Goal: Task Accomplishment & Management: Manage account settings

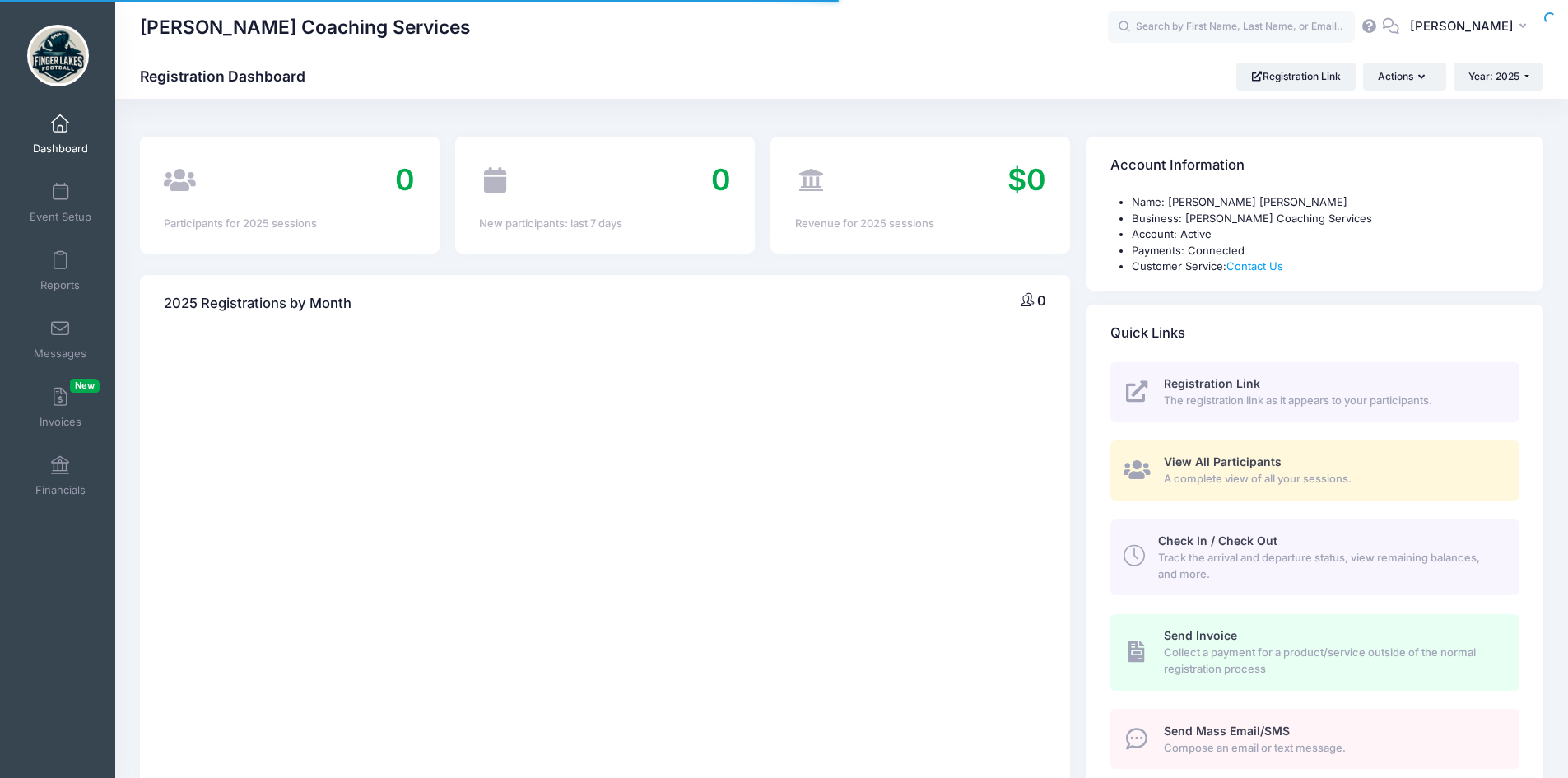
select select
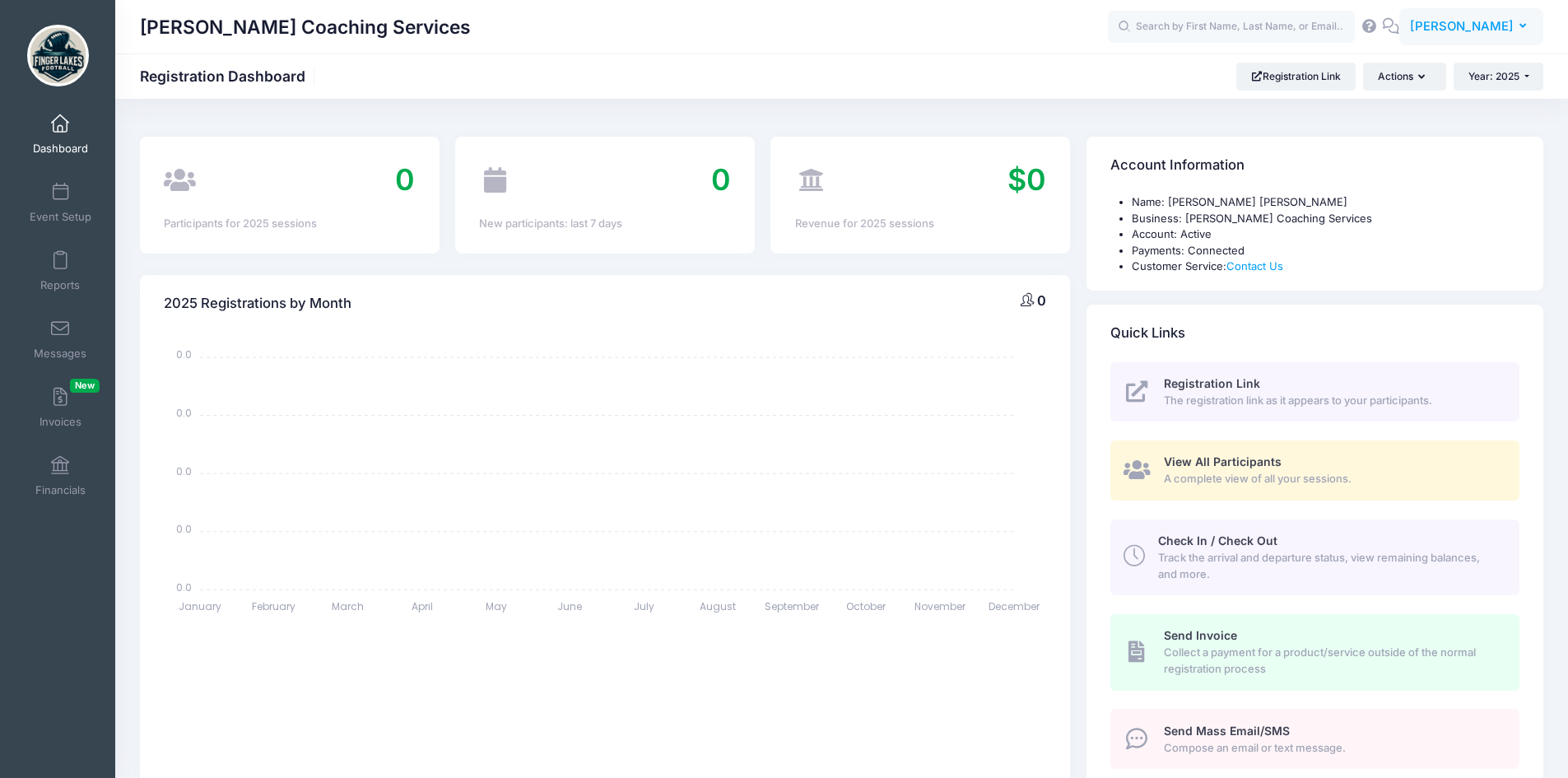
click at [1488, 29] on span "[PERSON_NAME]" at bounding box center [1462, 26] width 104 height 18
click at [1404, 71] on link "My Profile" at bounding box center [1430, 73] width 200 height 31
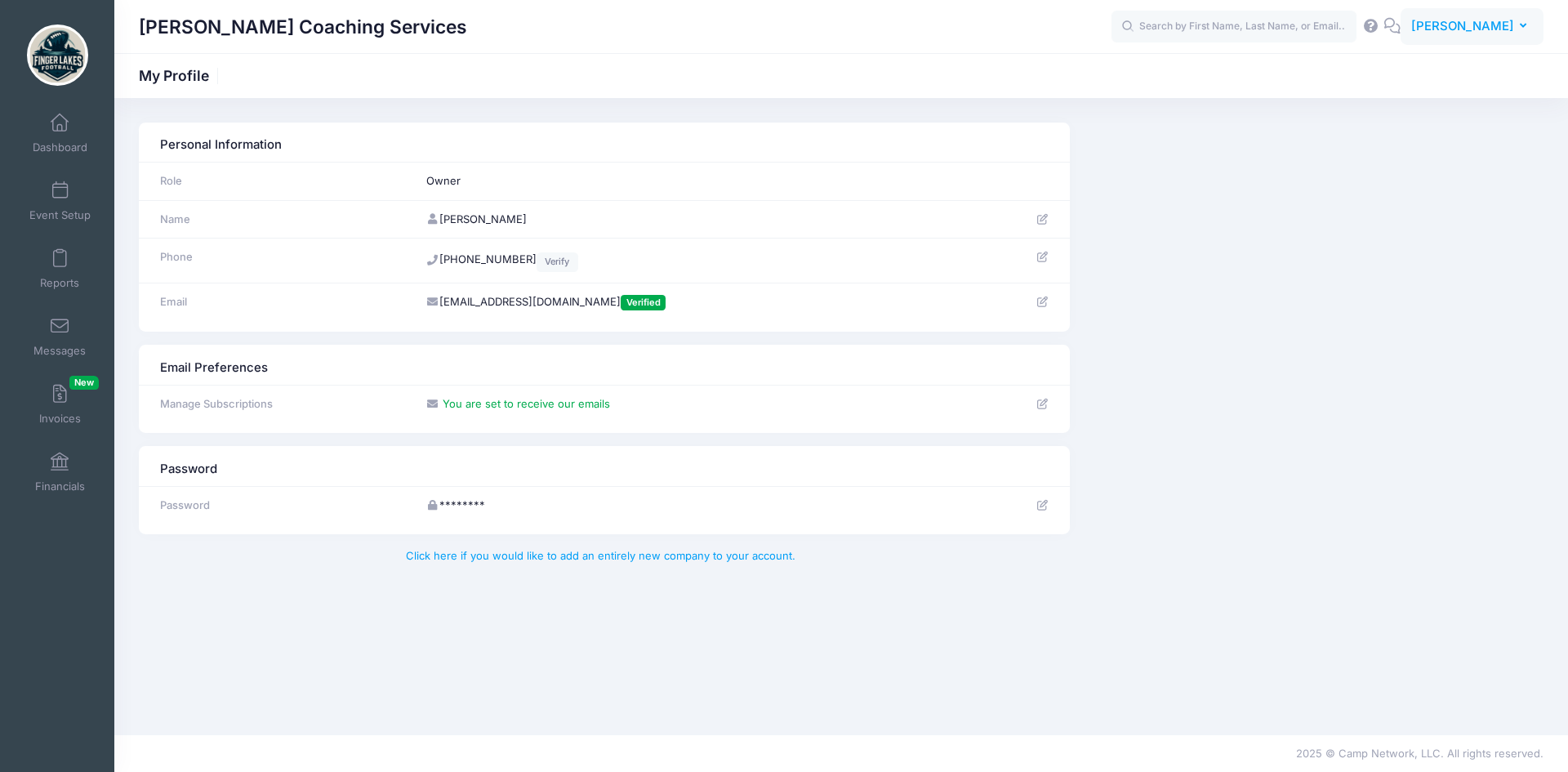
click at [1503, 34] on span "[PERSON_NAME]" at bounding box center [1462, 26] width 103 height 18
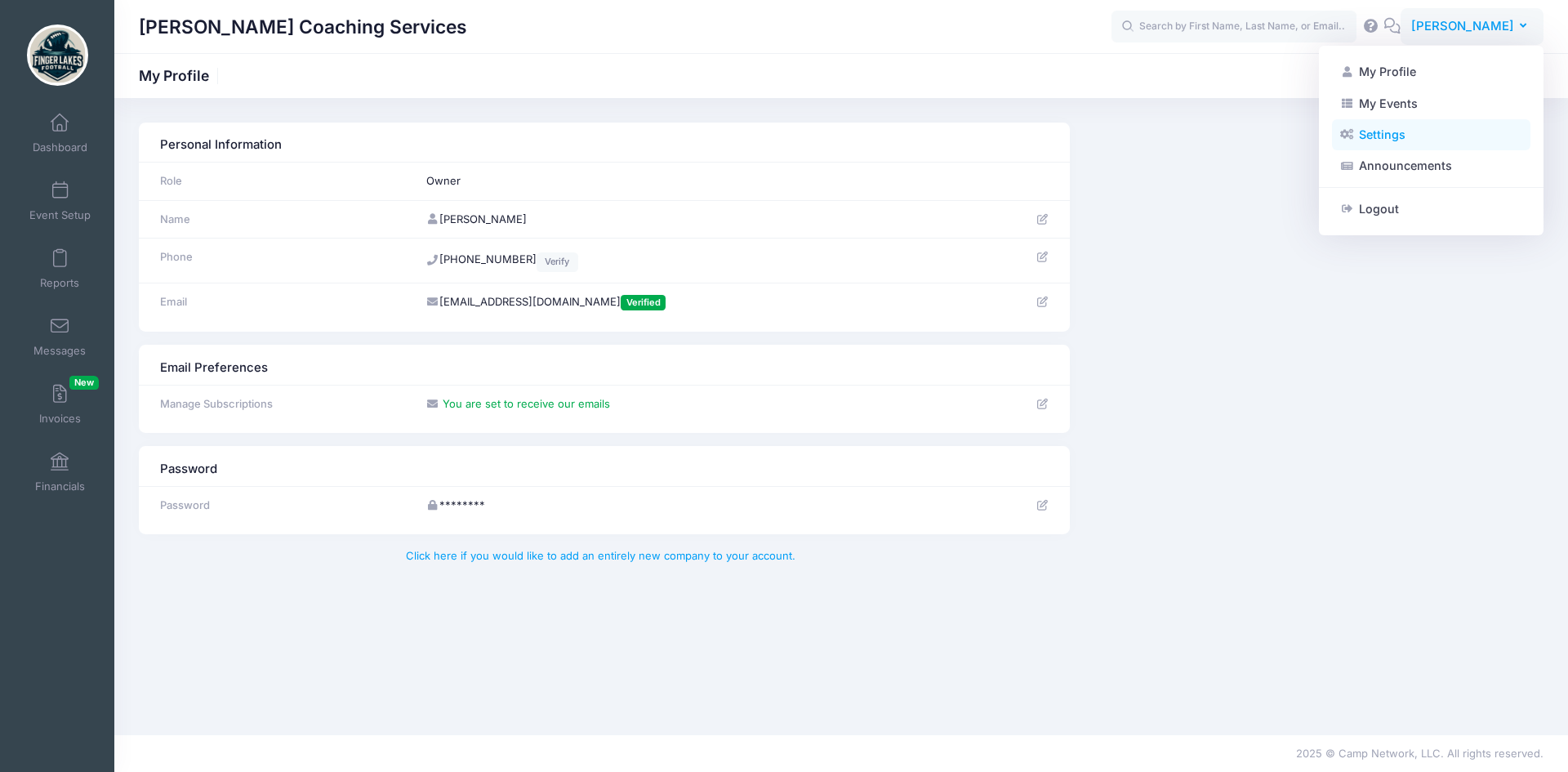
click at [1391, 134] on link "Settings" at bounding box center [1431, 135] width 198 height 31
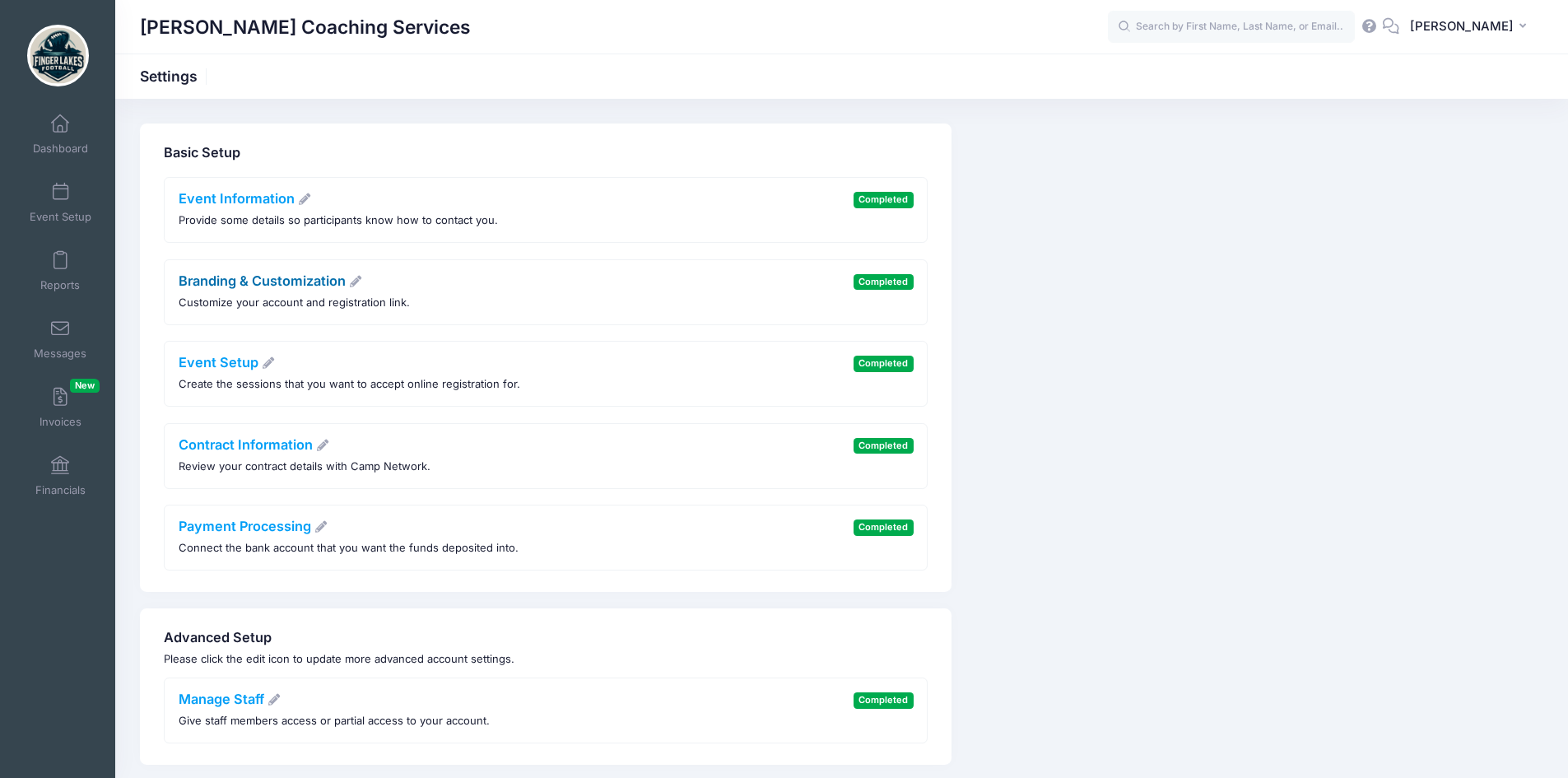
click at [289, 288] on link "Branding & Customization" at bounding box center [271, 280] width 184 height 16
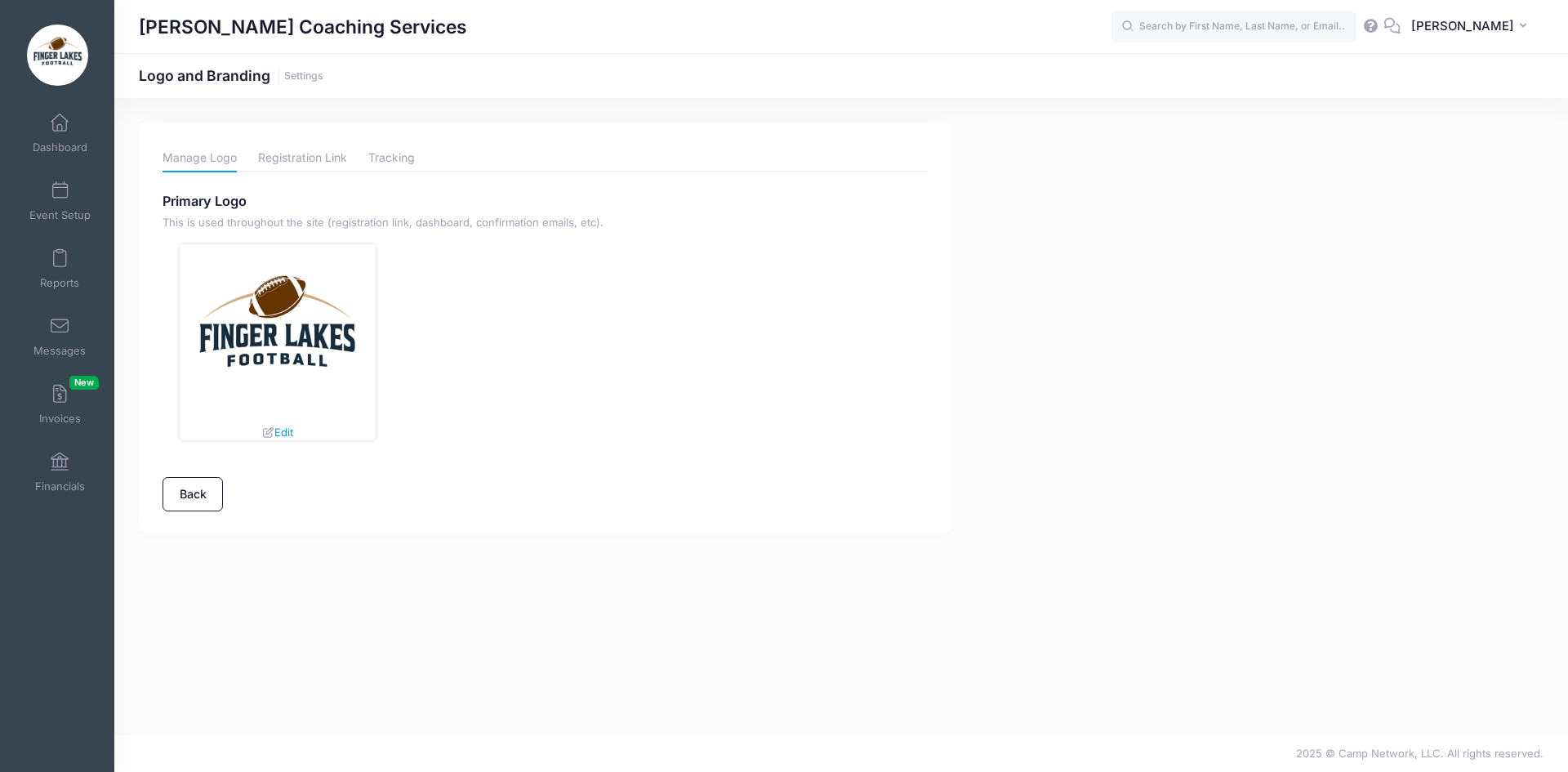
click at [282, 425] on div "Edit" at bounding box center [277, 433] width 32 height 16
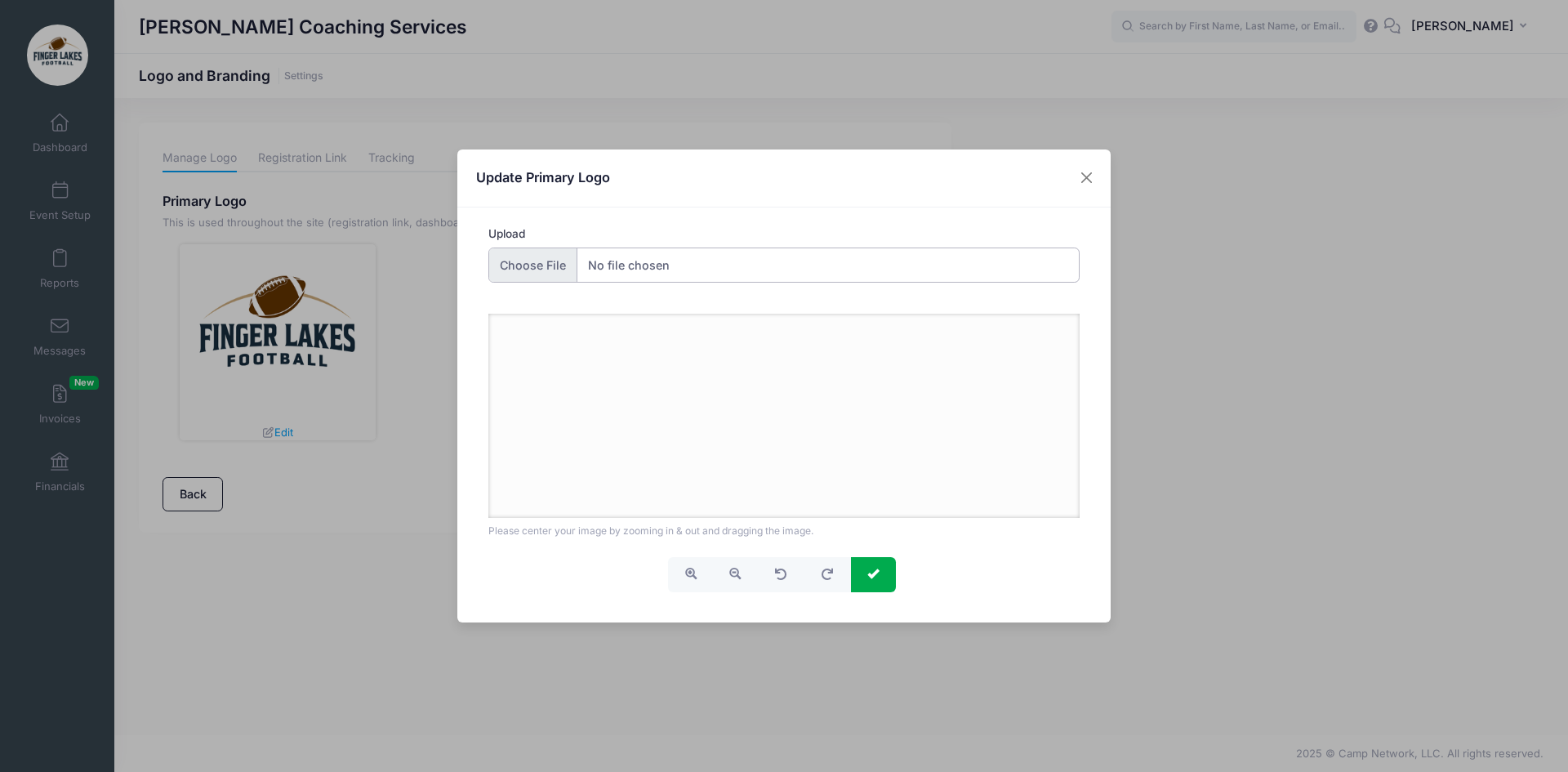
click at [548, 269] on input "Upload" at bounding box center [784, 264] width 592 height 35
click at [537, 275] on input "Upload" at bounding box center [784, 264] width 592 height 35
type input "C:\fakepath\FLF Square Logo (smaller).png"
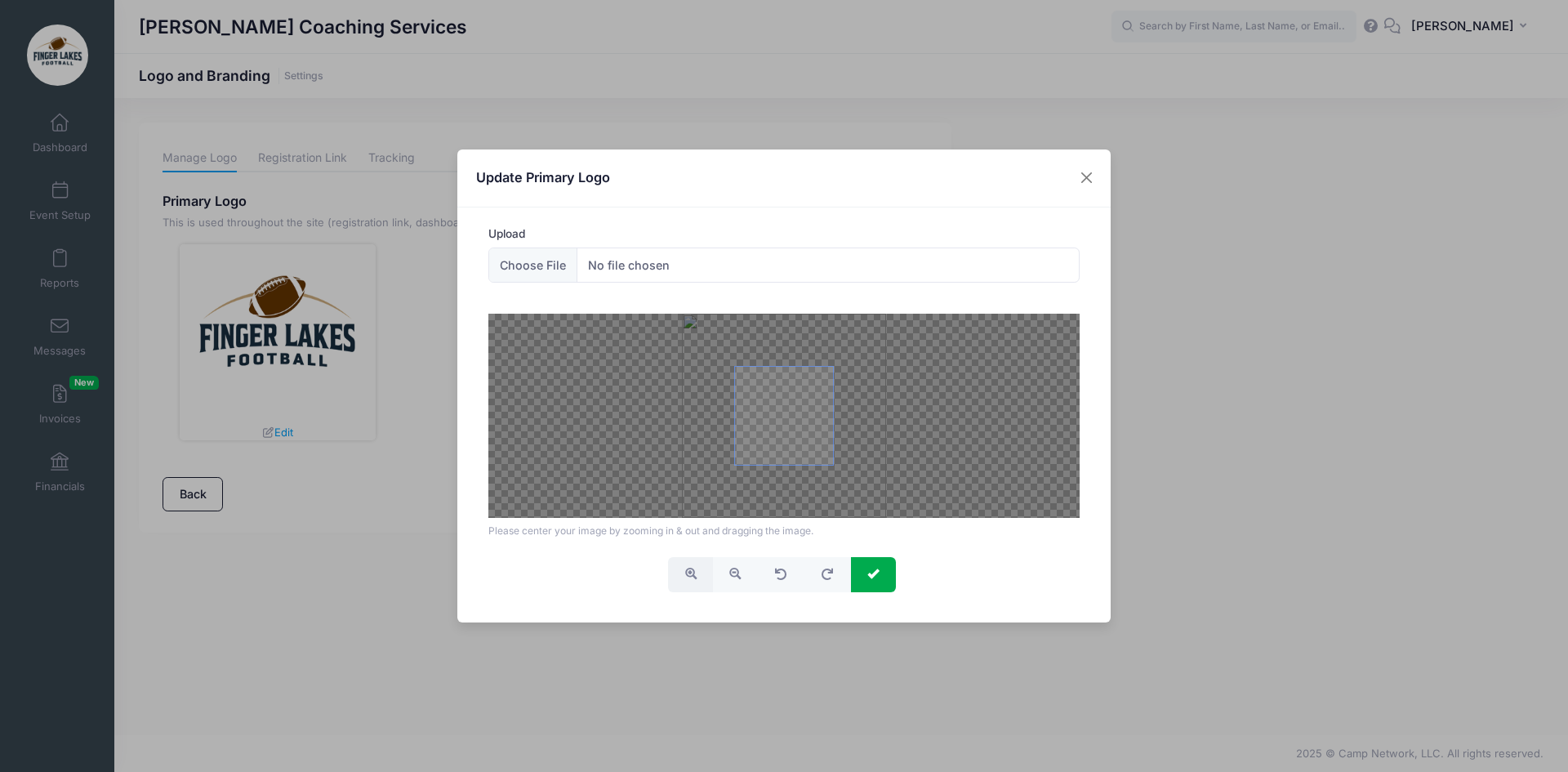
click at [687, 566] on button "button" at bounding box center [690, 574] width 45 height 35
click at [727, 571] on button "button" at bounding box center [735, 574] width 45 height 35
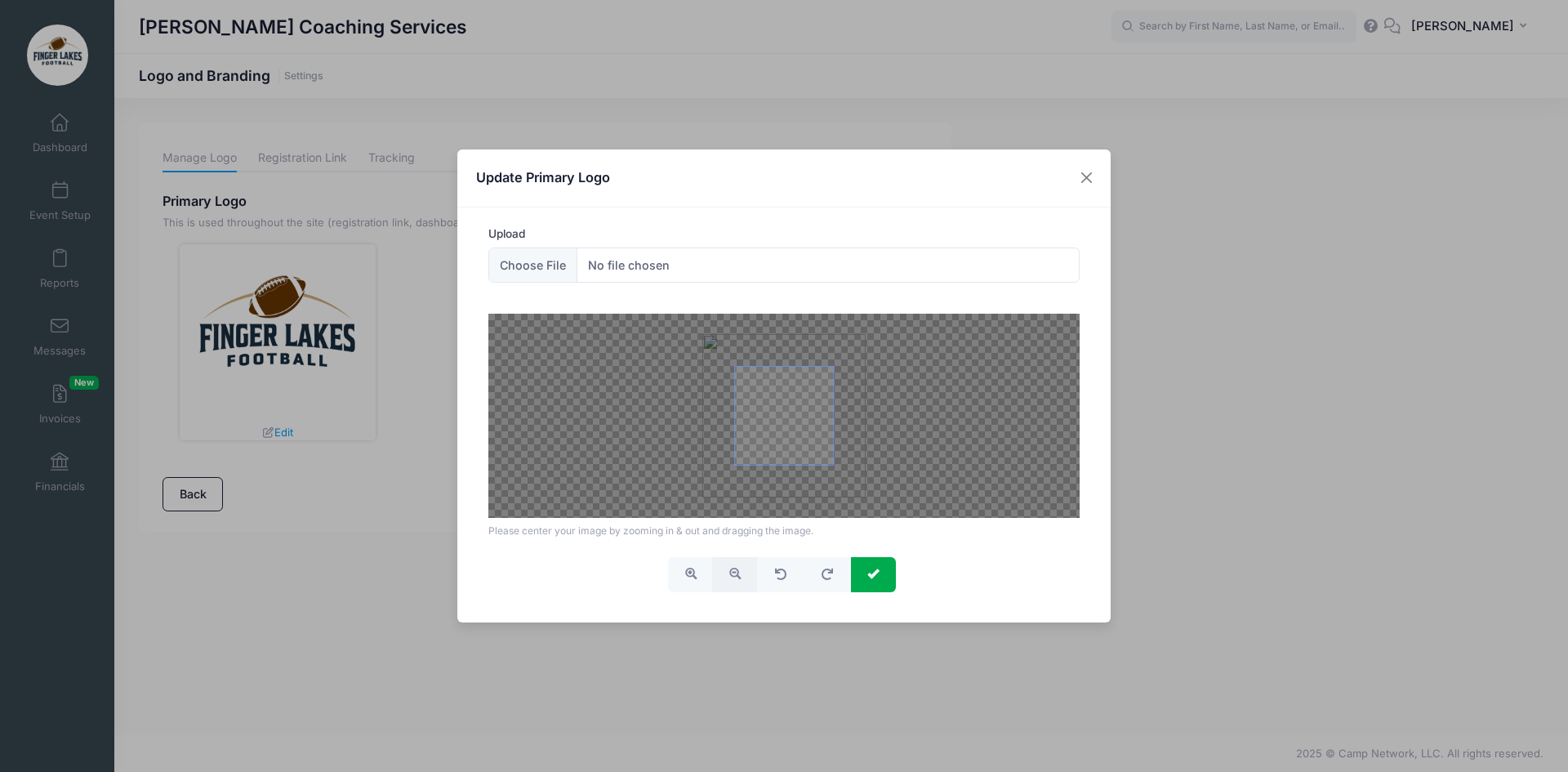
click at [727, 571] on button "button" at bounding box center [735, 574] width 45 height 35
click at [881, 575] on button "submit" at bounding box center [874, 574] width 45 height 35
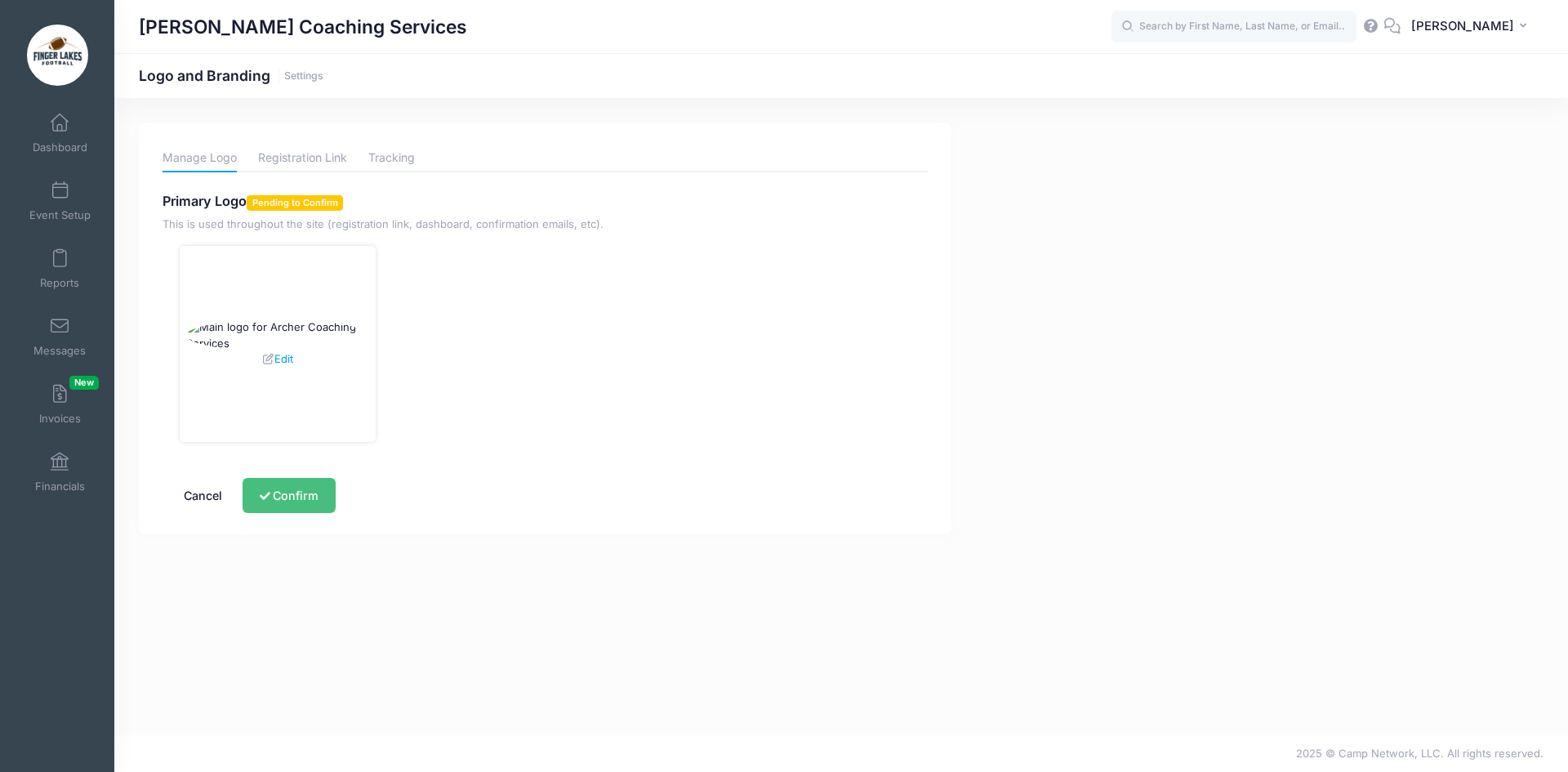
click at [307, 491] on button "Confirm" at bounding box center [289, 495] width 93 height 35
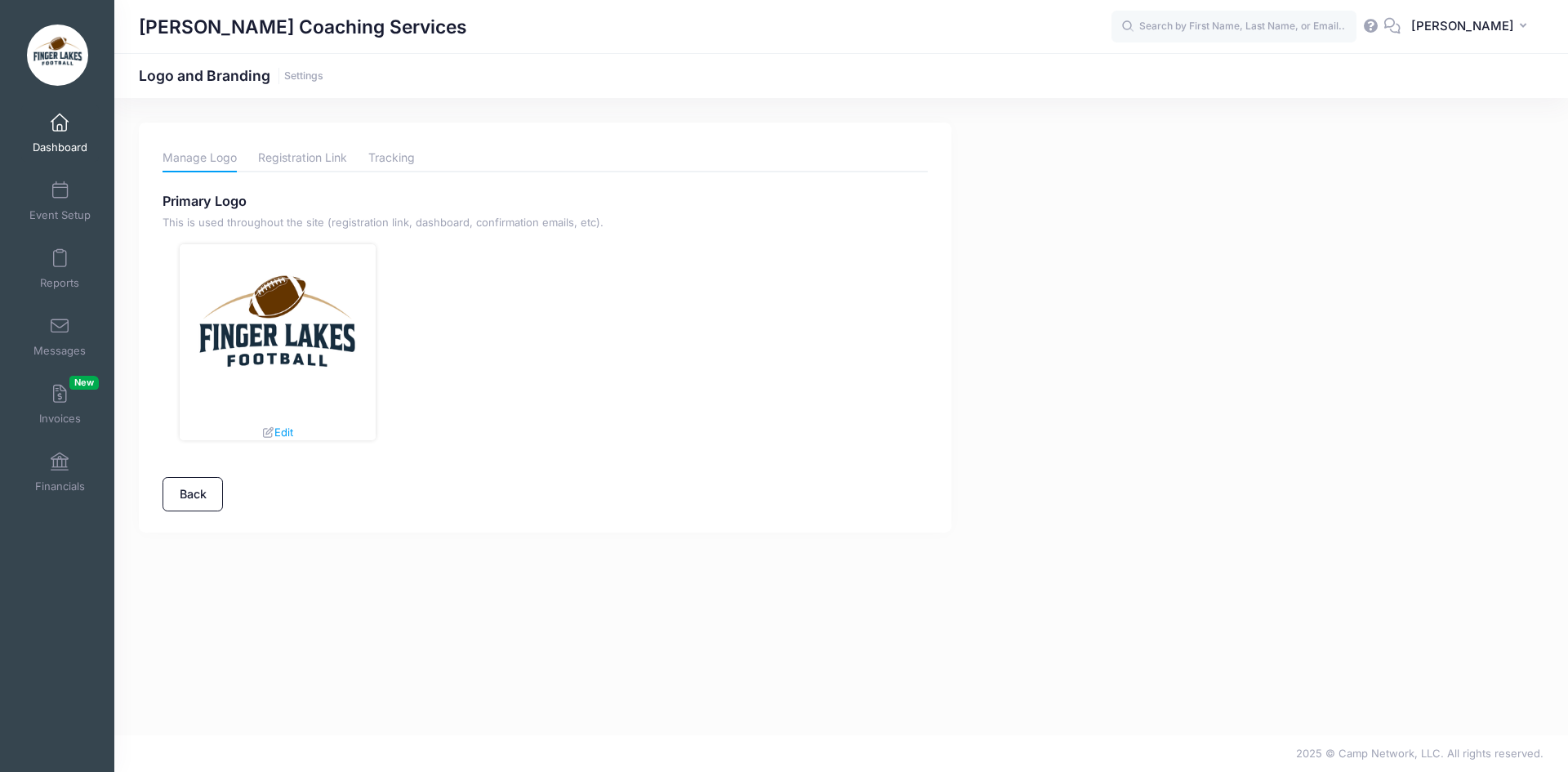
click at [59, 116] on span at bounding box center [59, 123] width 0 height 18
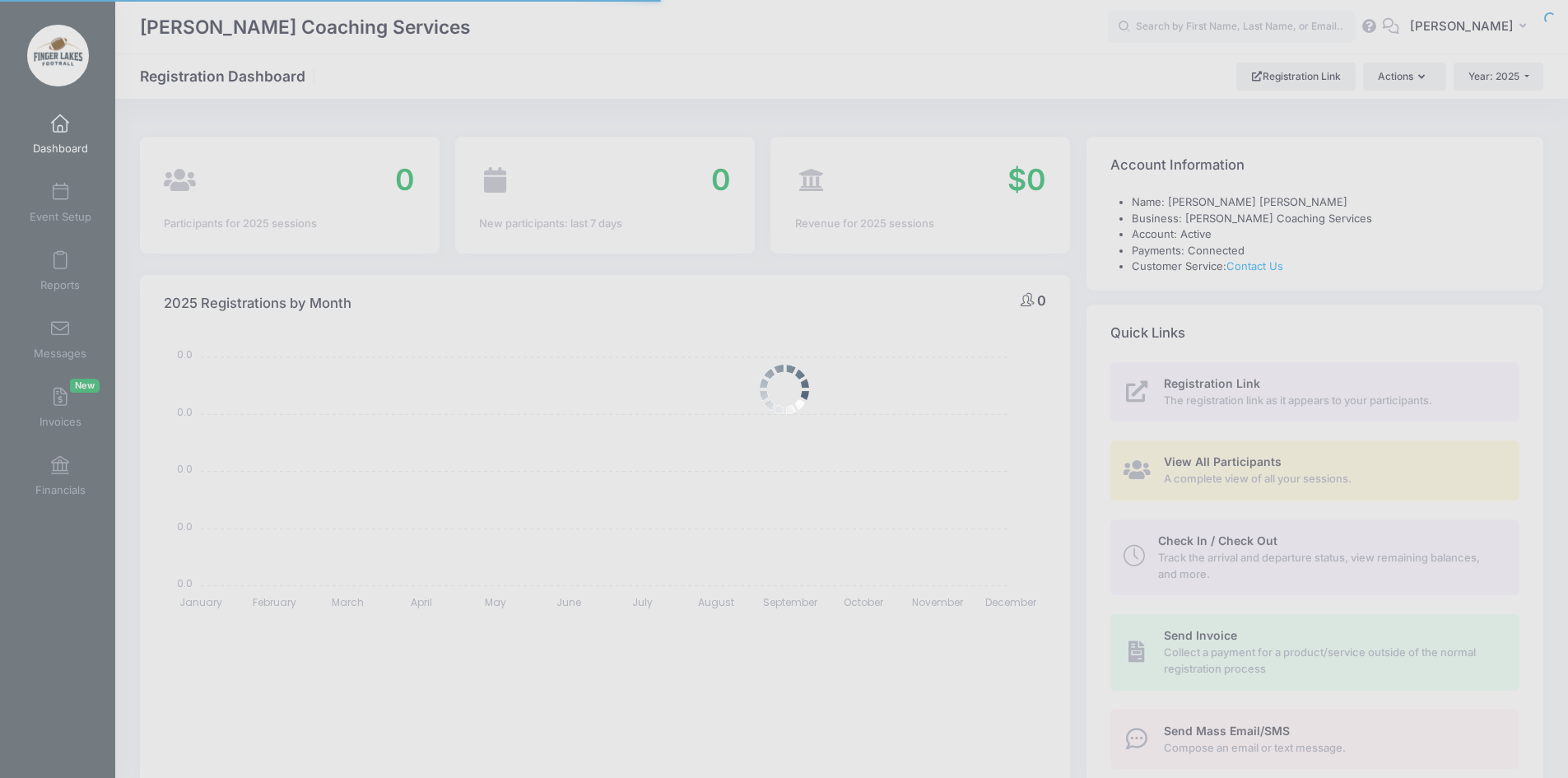
select select
